Goal: Use online tool/utility: Utilize a website feature to perform a specific function

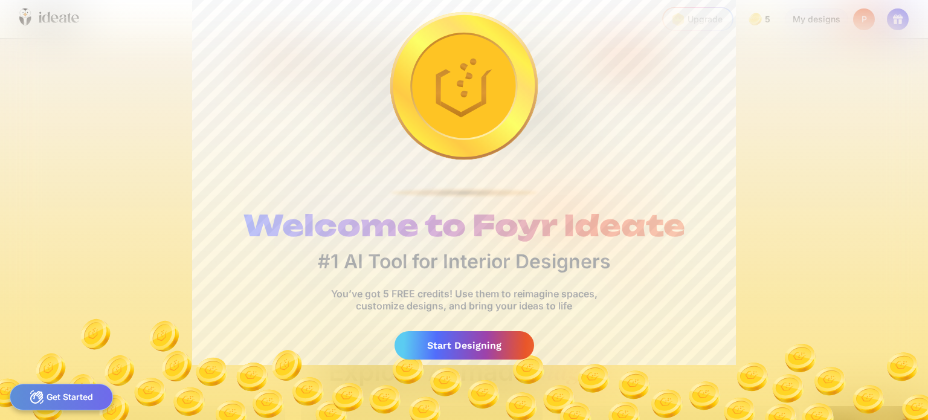
click at [741, 166] on div "Welcome to Foyr Ideate #1 AI Tool for Interior Designers You’ve got 5 FREE cred…" at bounding box center [464, 210] width 928 height 420
click at [74, 401] on div "Get Started" at bounding box center [61, 397] width 103 height 27
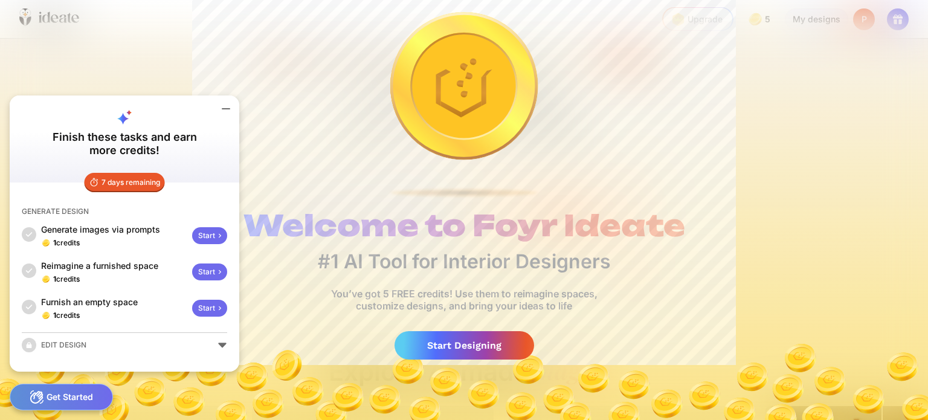
click at [210, 242] on div "Start" at bounding box center [209, 235] width 35 height 17
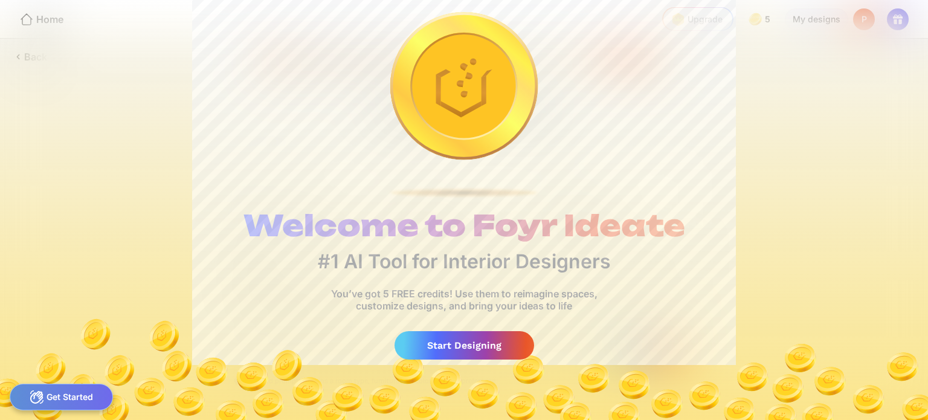
click at [62, 391] on div "Get Started" at bounding box center [61, 397] width 103 height 27
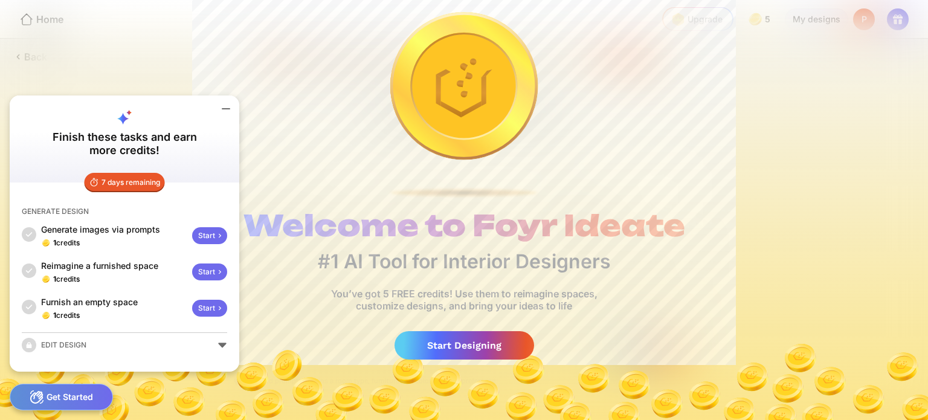
click at [204, 232] on div "Start" at bounding box center [209, 235] width 35 height 17
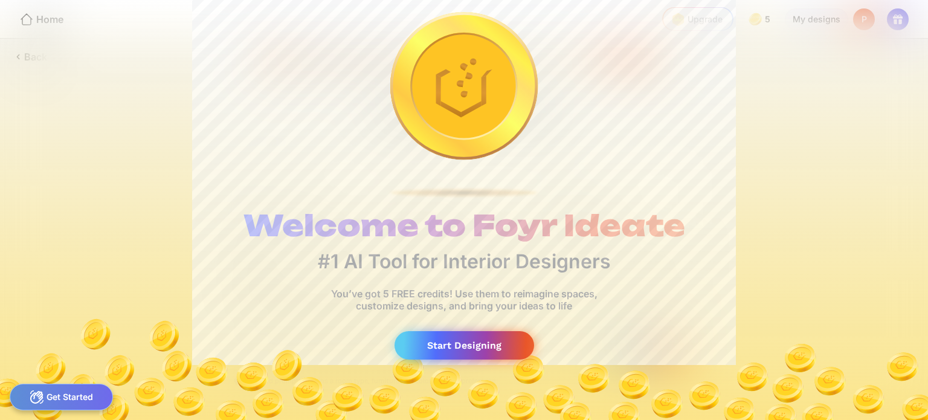
click at [420, 349] on div "Start Designing" at bounding box center [465, 345] width 140 height 28
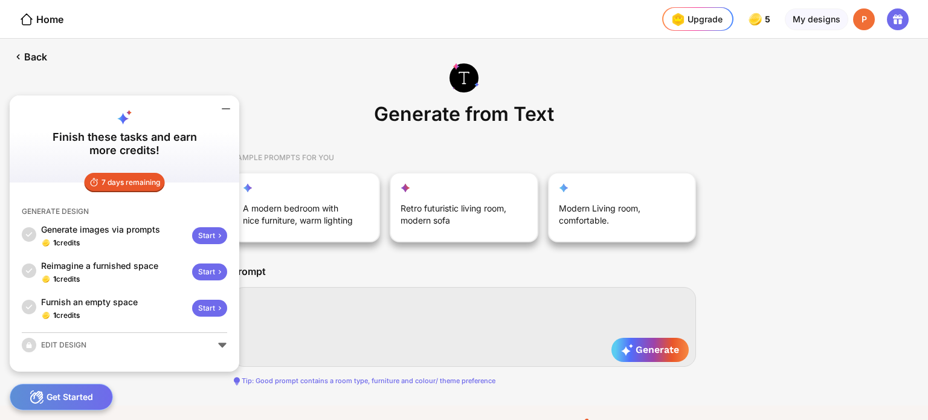
click at [444, 311] on textarea at bounding box center [464, 327] width 464 height 80
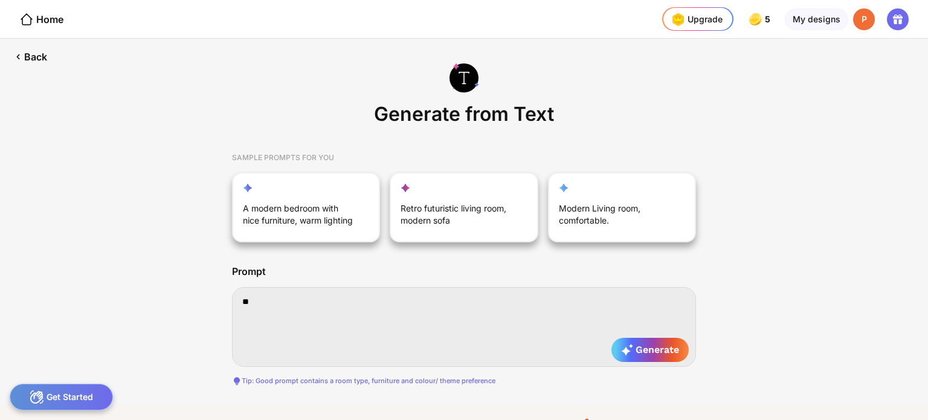
type textarea "*"
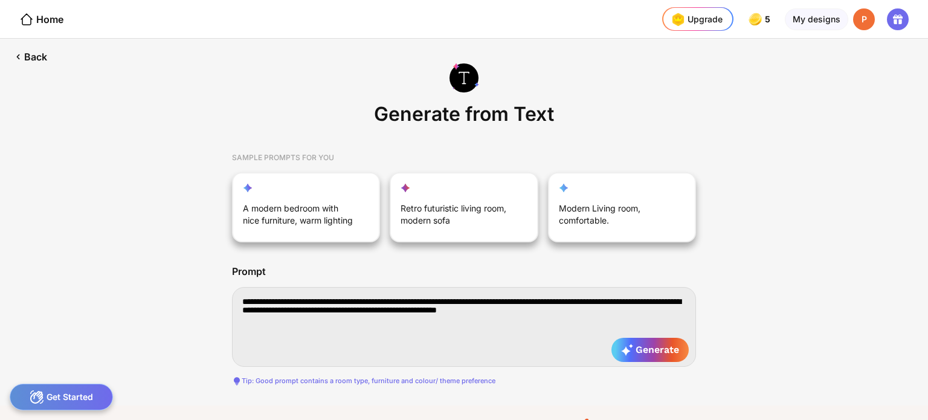
click at [634, 302] on textarea "**********" at bounding box center [464, 327] width 464 height 80
type textarea "**********"
click at [679, 351] on div "Generate" at bounding box center [650, 350] width 77 height 24
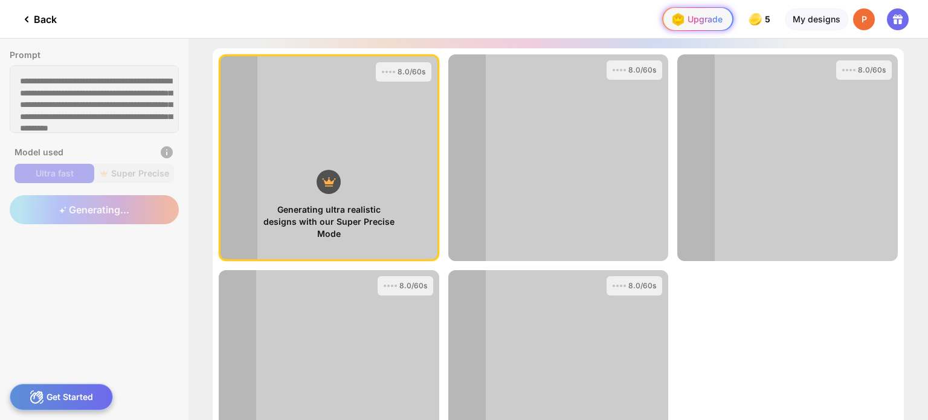
click at [716, 11] on div "Upgrade" at bounding box center [696, 19] width 54 height 19
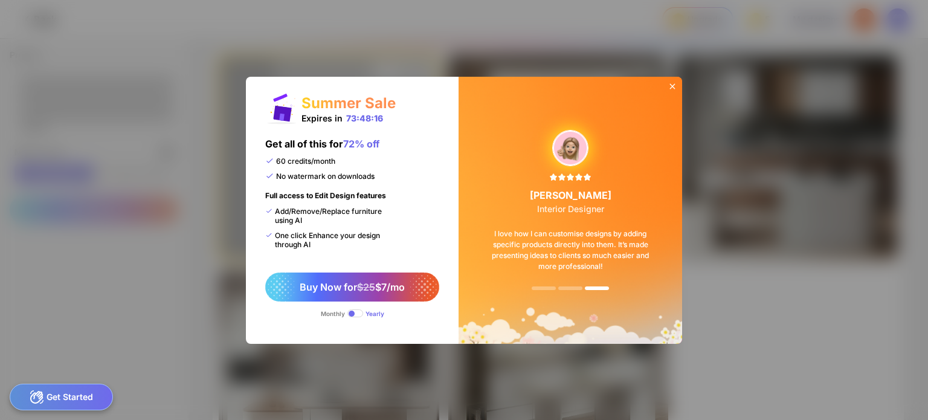
click at [668, 84] on icon at bounding box center [673, 87] width 10 height 10
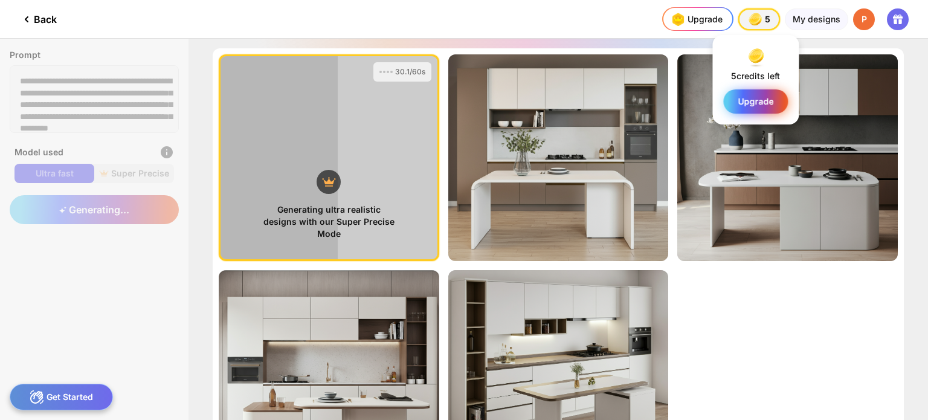
click at [747, 106] on div "Upgrade" at bounding box center [756, 101] width 65 height 24
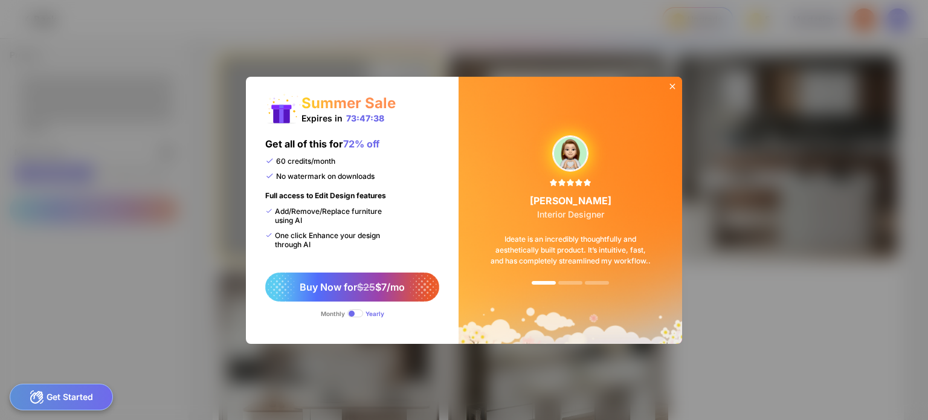
click at [355, 311] on span at bounding box center [356, 313] width 16 height 8
click at [351, 313] on span at bounding box center [356, 313] width 16 height 8
click at [358, 316] on span at bounding box center [356, 313] width 16 height 8
click at [675, 89] on icon at bounding box center [673, 87] width 10 height 10
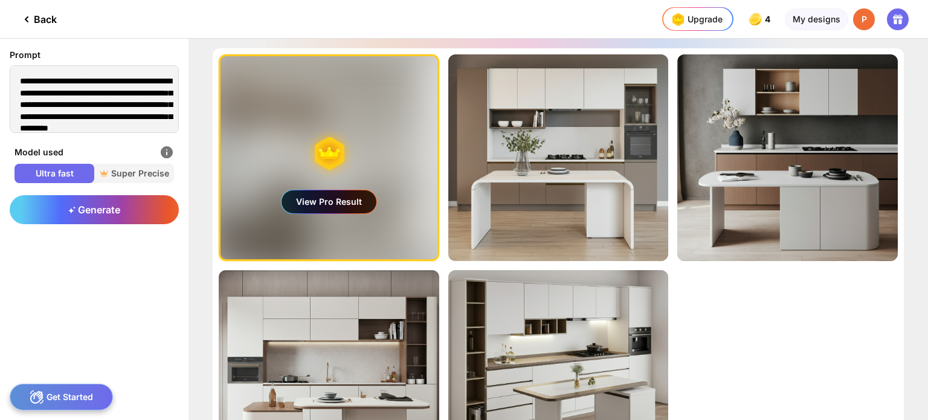
click at [337, 203] on div "View Pro Result" at bounding box center [329, 201] width 95 height 23
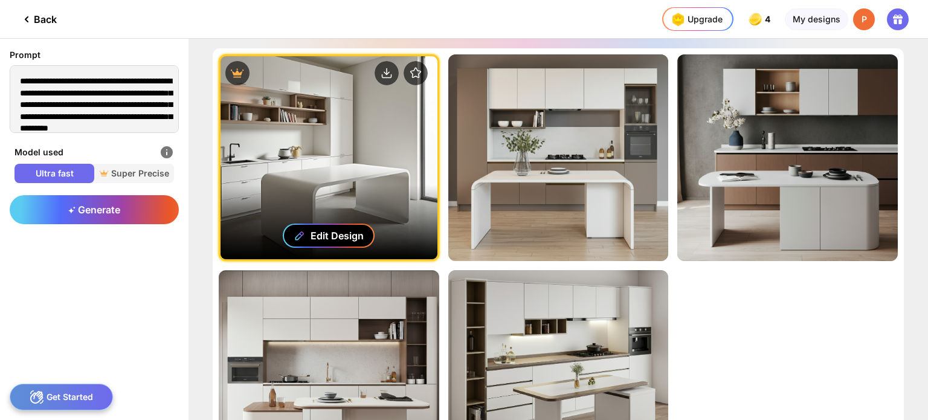
click at [345, 233] on div "Edit Design" at bounding box center [337, 236] width 53 height 12
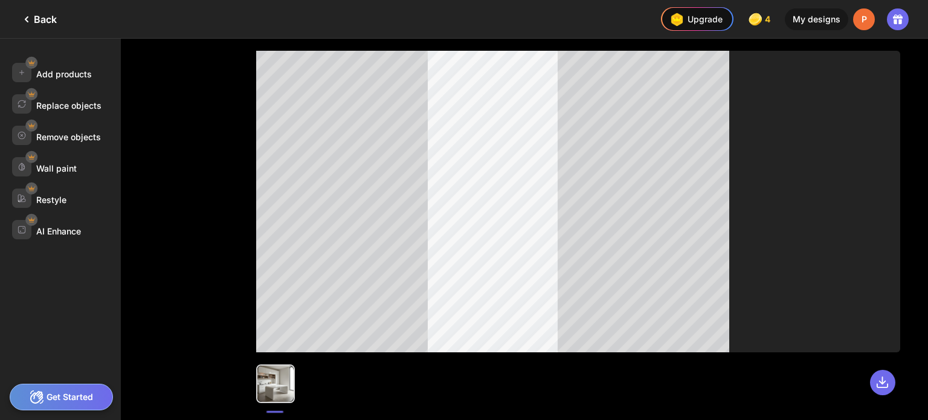
click at [34, 24] on div "Back" at bounding box center [37, 19] width 37 height 15
